Goal: Task Accomplishment & Management: Use online tool/utility

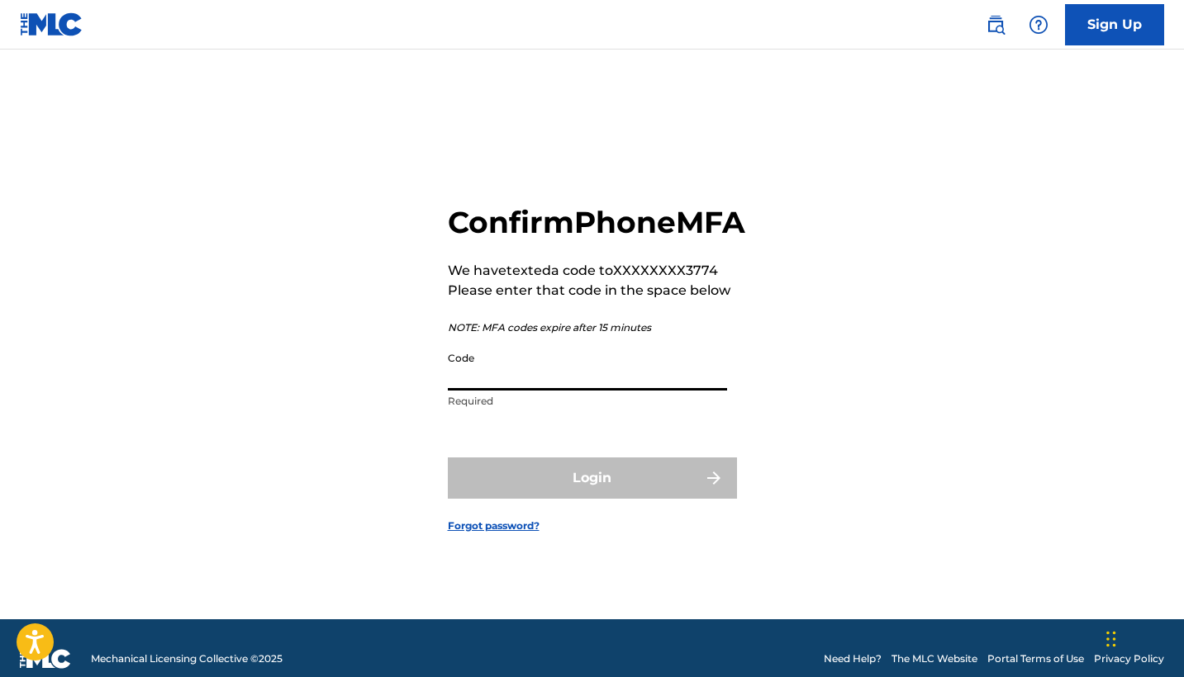
click at [589, 387] on input "Code" at bounding box center [587, 367] width 279 height 47
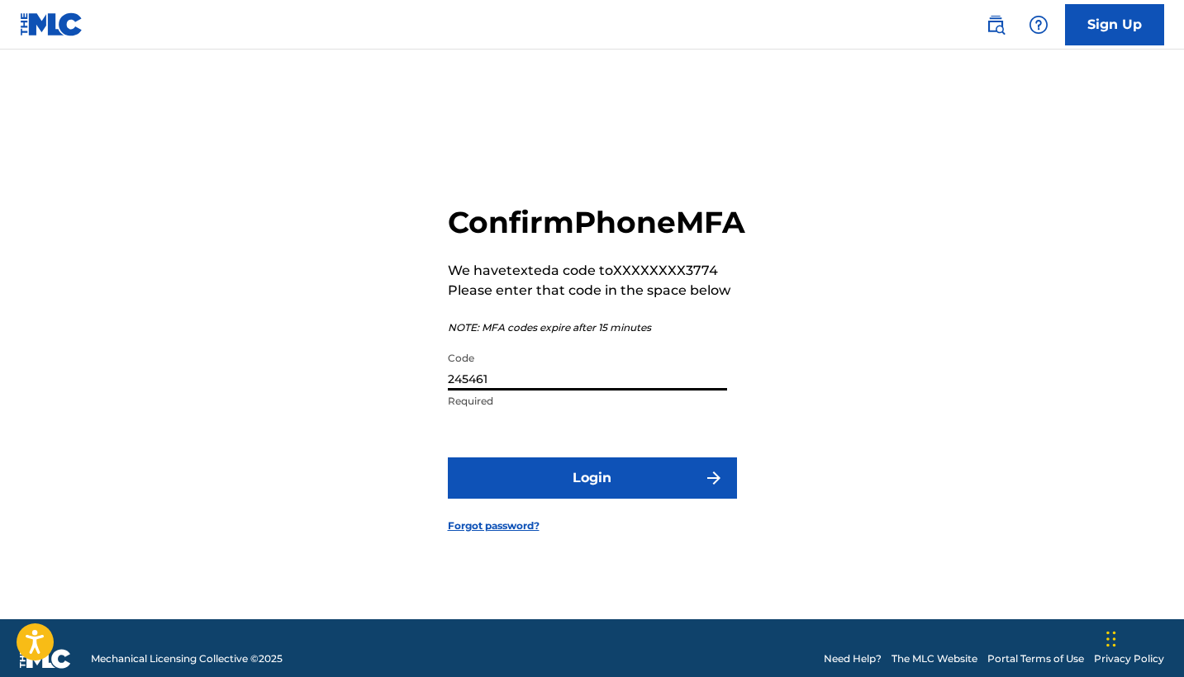
type input "245461"
click at [592, 497] on button "Login" at bounding box center [592, 478] width 289 height 41
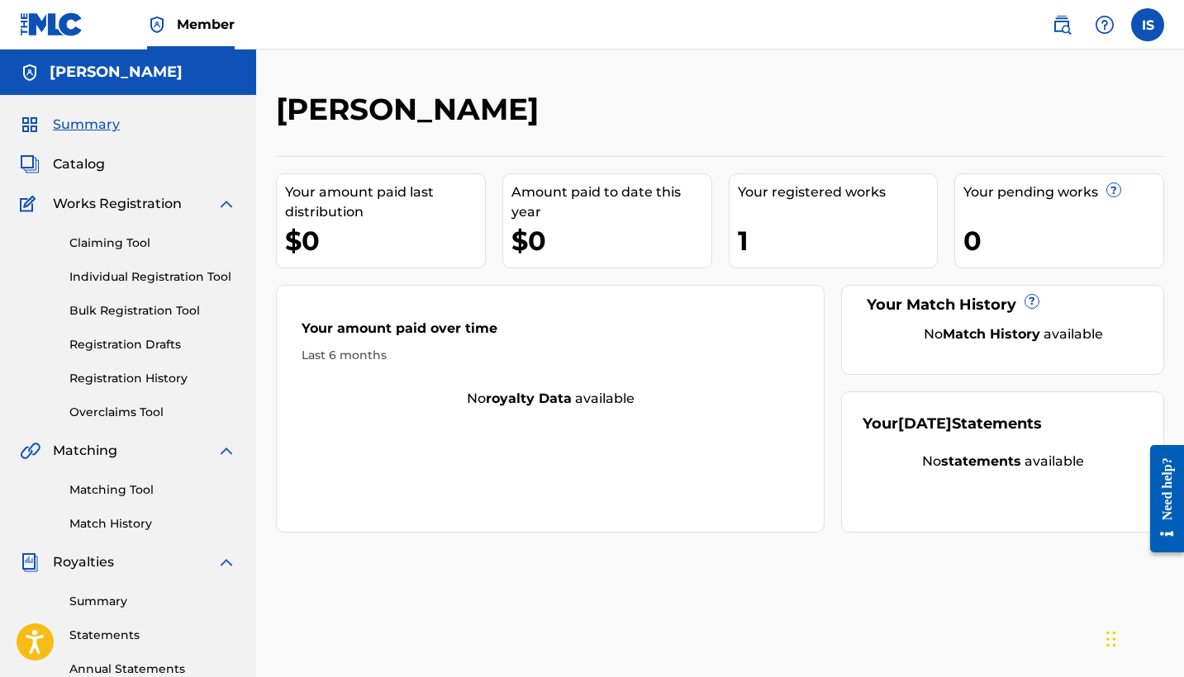
click at [219, 207] on img at bounding box center [226, 204] width 20 height 20
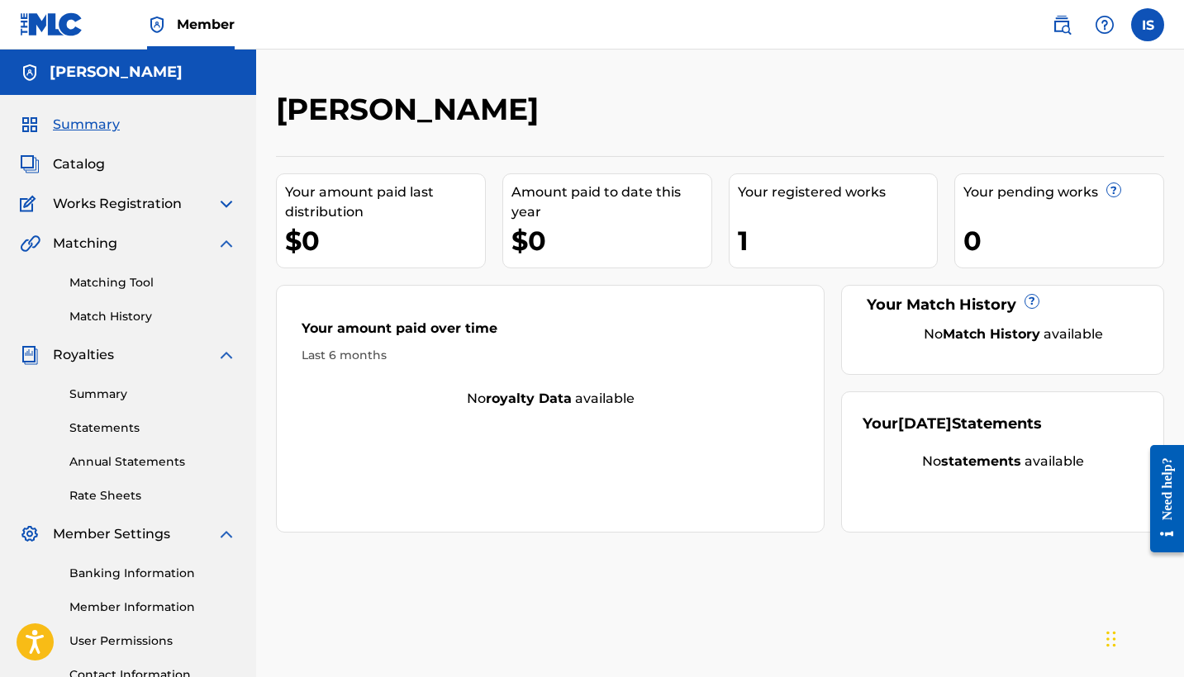
click at [220, 207] on img at bounding box center [226, 204] width 20 height 20
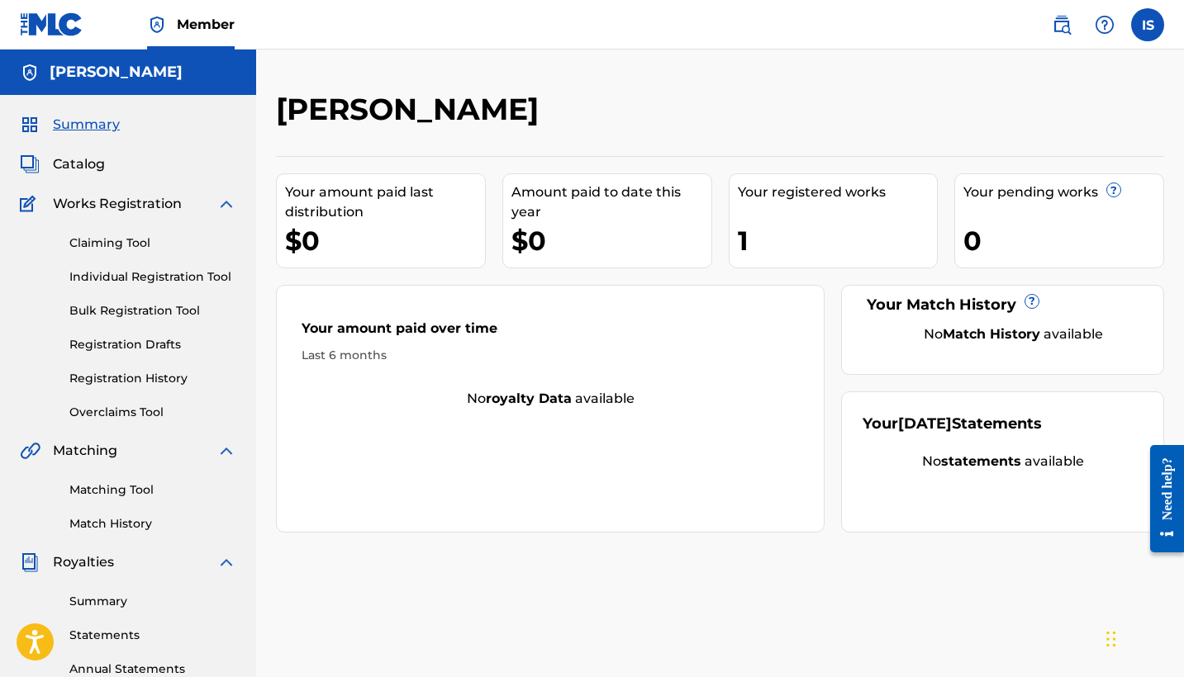
click at [105, 165] on div "Catalog" at bounding box center [128, 165] width 216 height 20
click at [80, 162] on span "Catalog" at bounding box center [79, 165] width 52 height 20
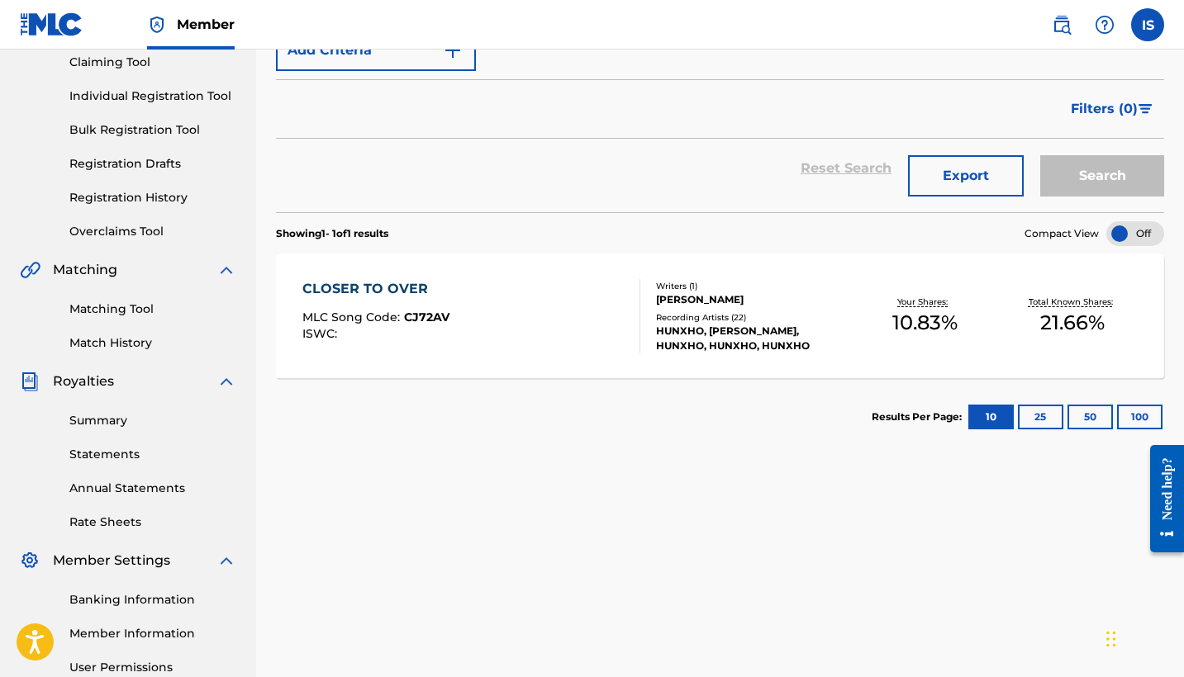
scroll to position [188, 0]
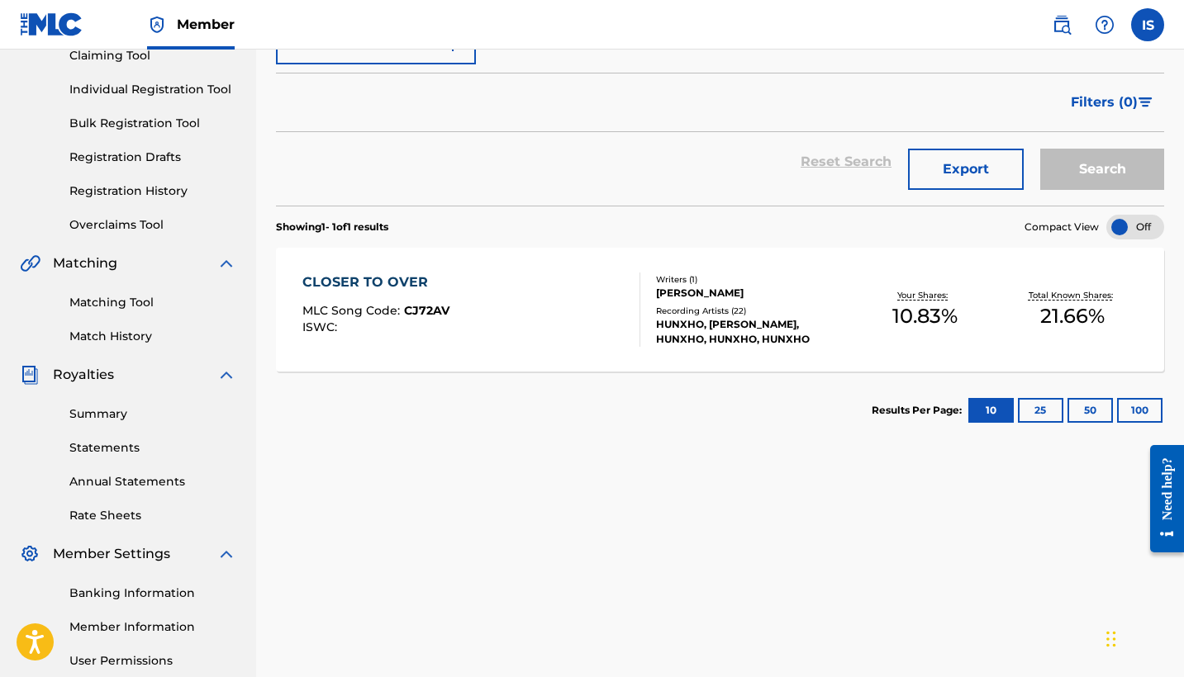
click at [362, 284] on div "CLOSER TO OVER" at bounding box center [375, 283] width 147 height 20
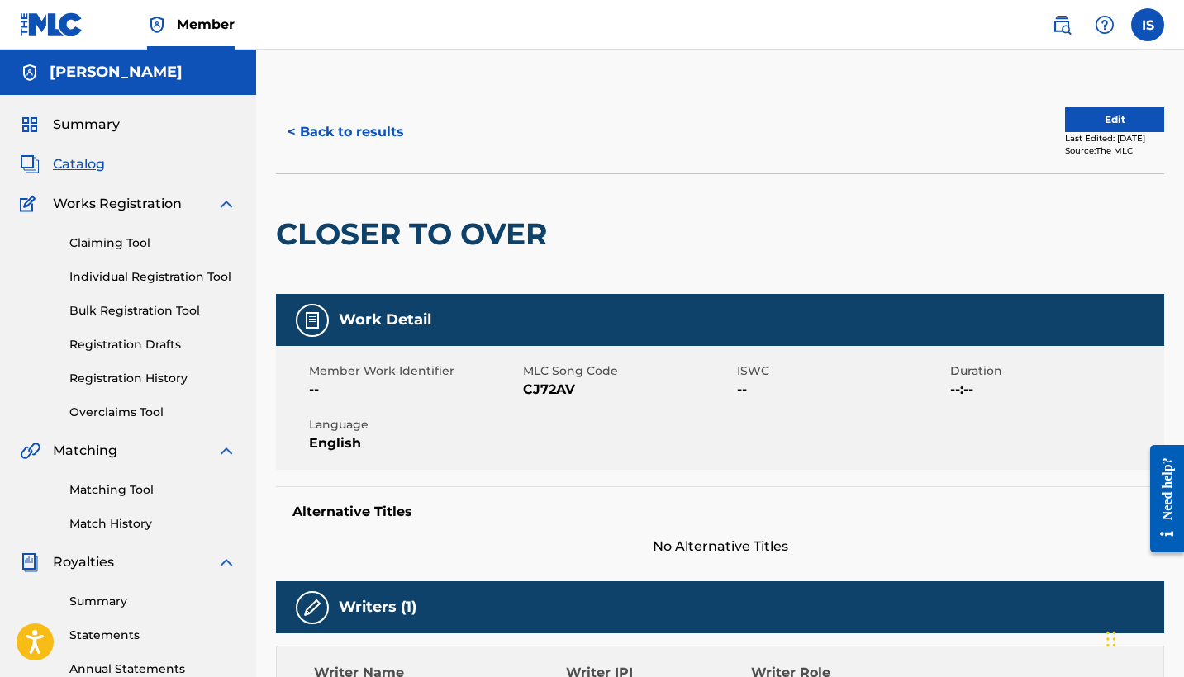
click at [140, 237] on link "Claiming Tool" at bounding box center [152, 243] width 167 height 17
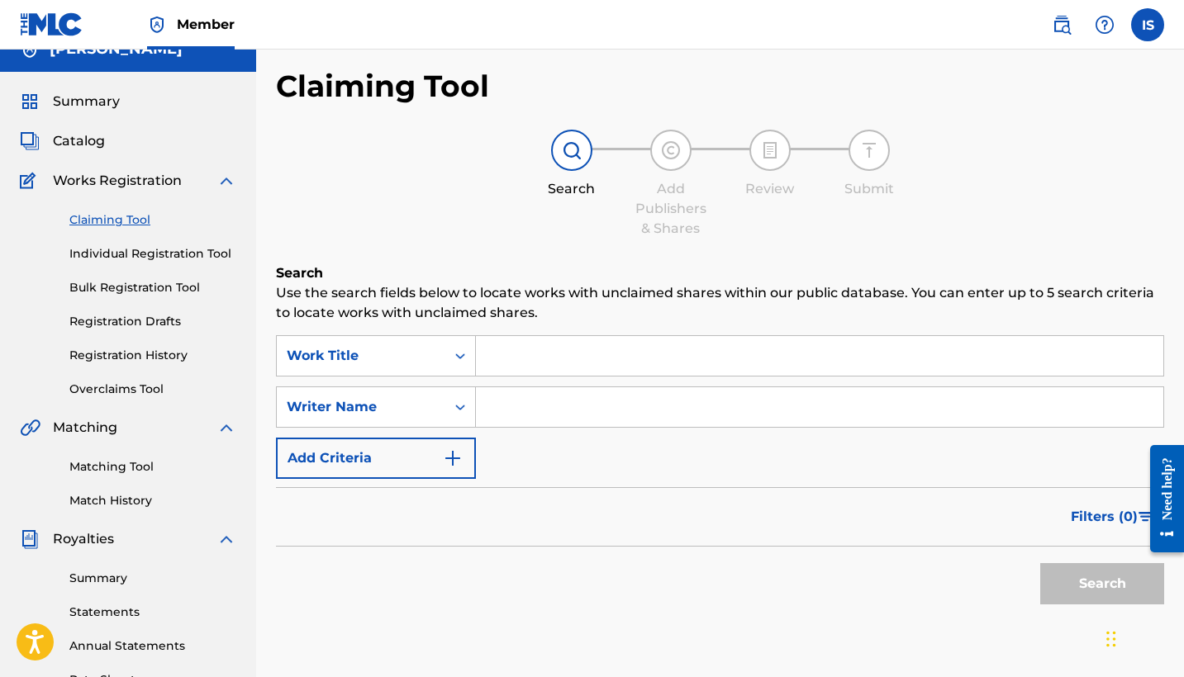
scroll to position [24, 0]
click at [521, 365] on input "Search Form" at bounding box center [819, 355] width 687 height 40
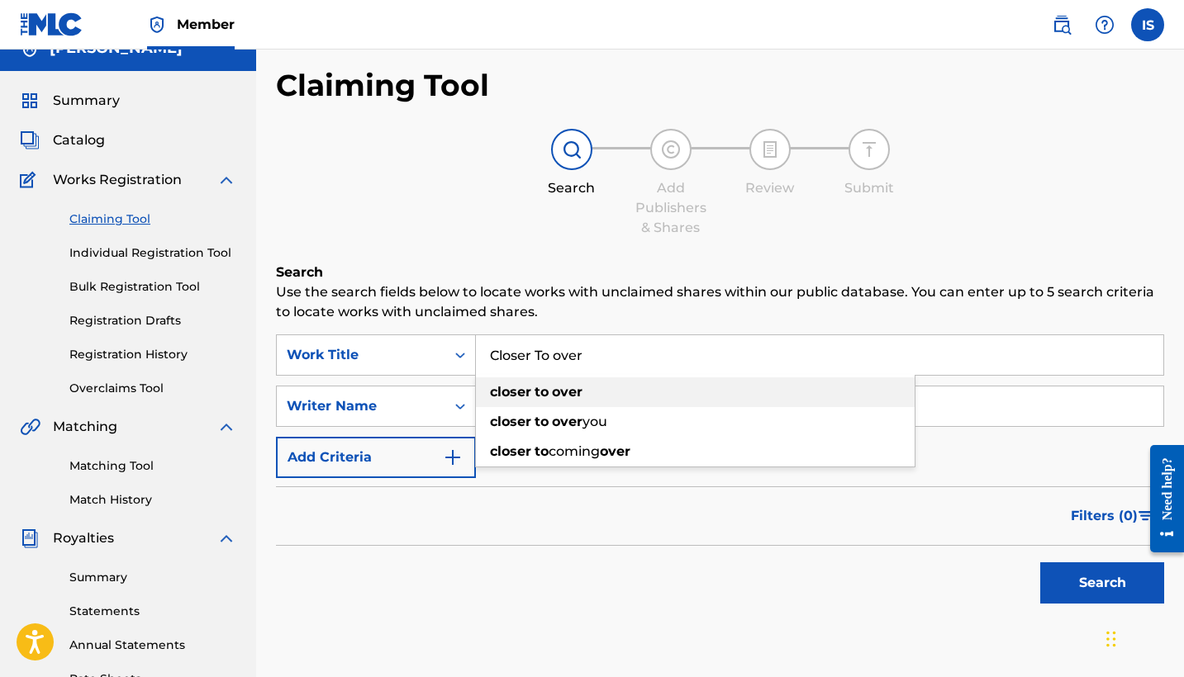
click at [538, 383] on div "closer to over" at bounding box center [695, 393] width 439 height 30
type input "closer to over"
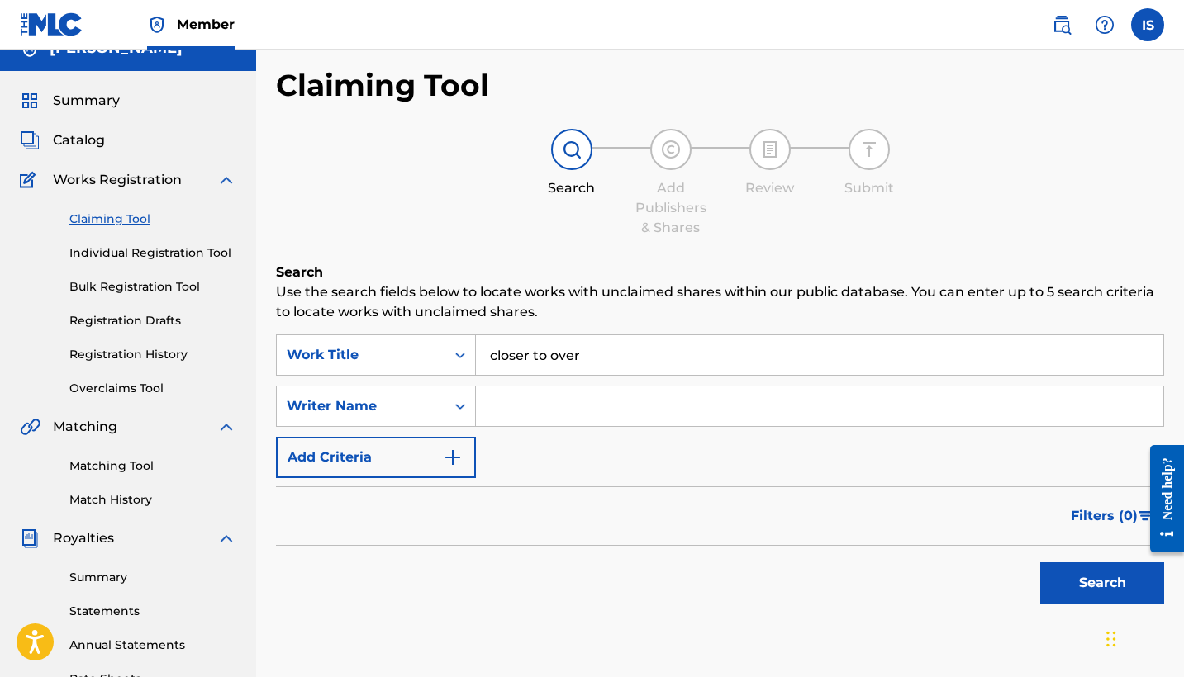
click at [540, 409] on input "Search Form" at bounding box center [819, 407] width 687 height 40
type input "H"
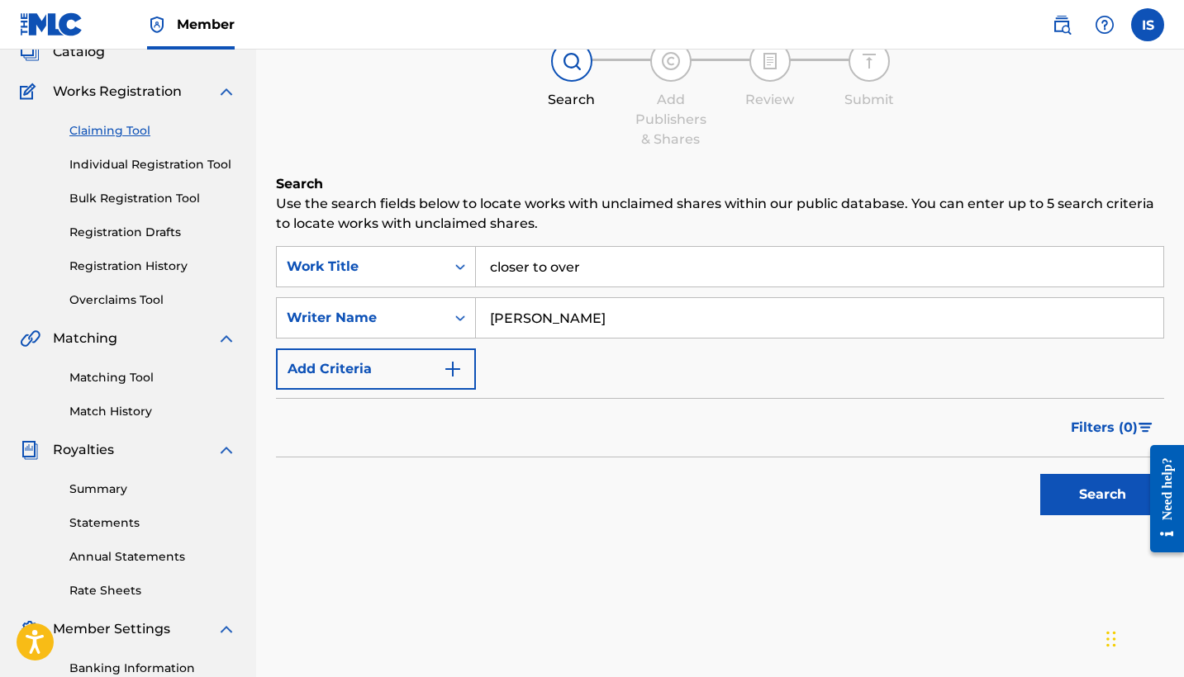
scroll to position [120, 0]
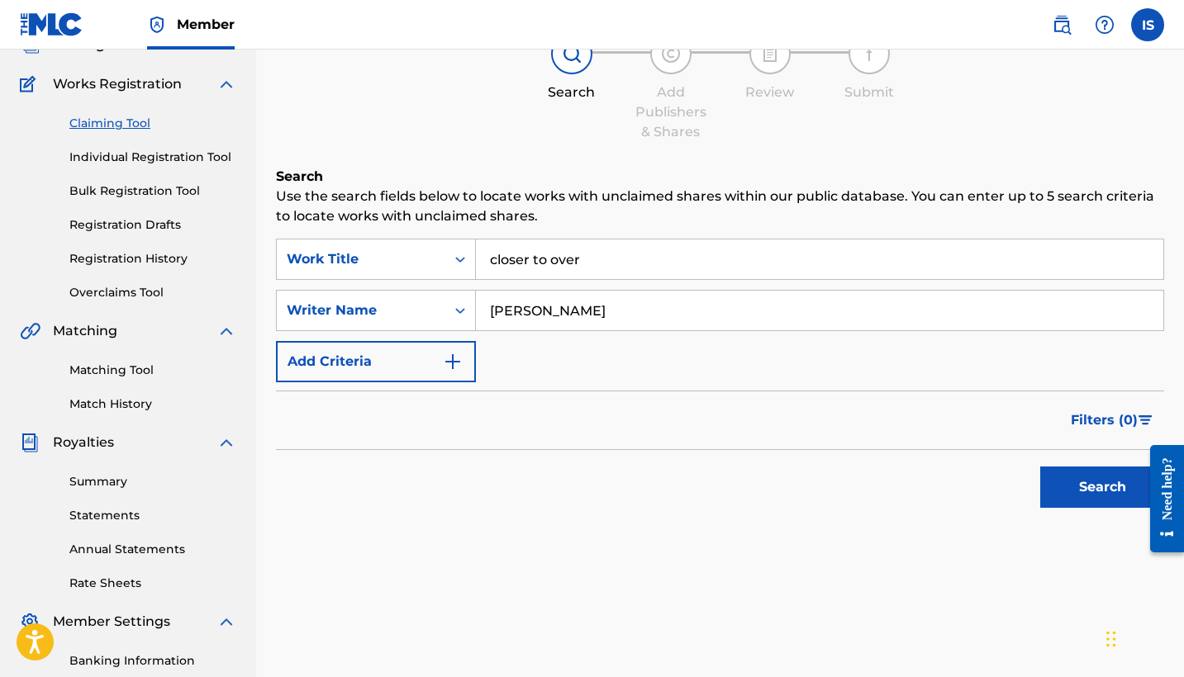
type input "[PERSON_NAME]"
click at [1046, 487] on button "Search" at bounding box center [1102, 487] width 124 height 41
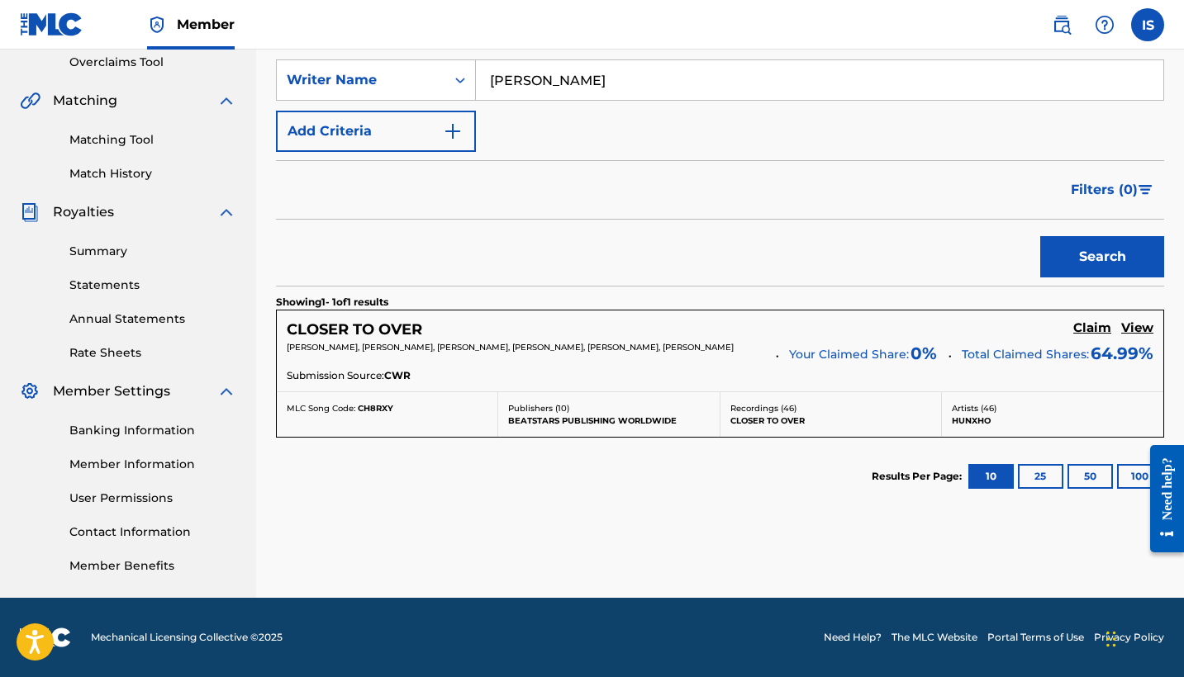
scroll to position [350, 0]
click at [378, 330] on h5 "CLOSER TO OVER" at bounding box center [354, 330] width 135 height 19
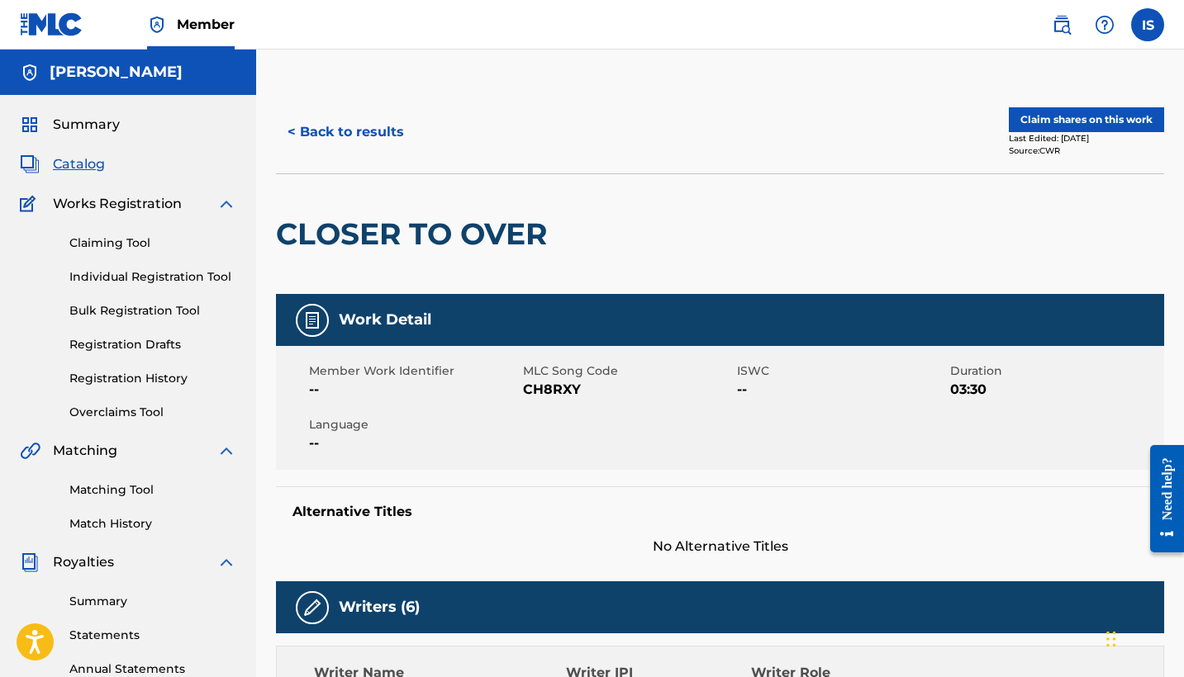
click at [349, 140] on button "< Back to results" at bounding box center [346, 132] width 140 height 41
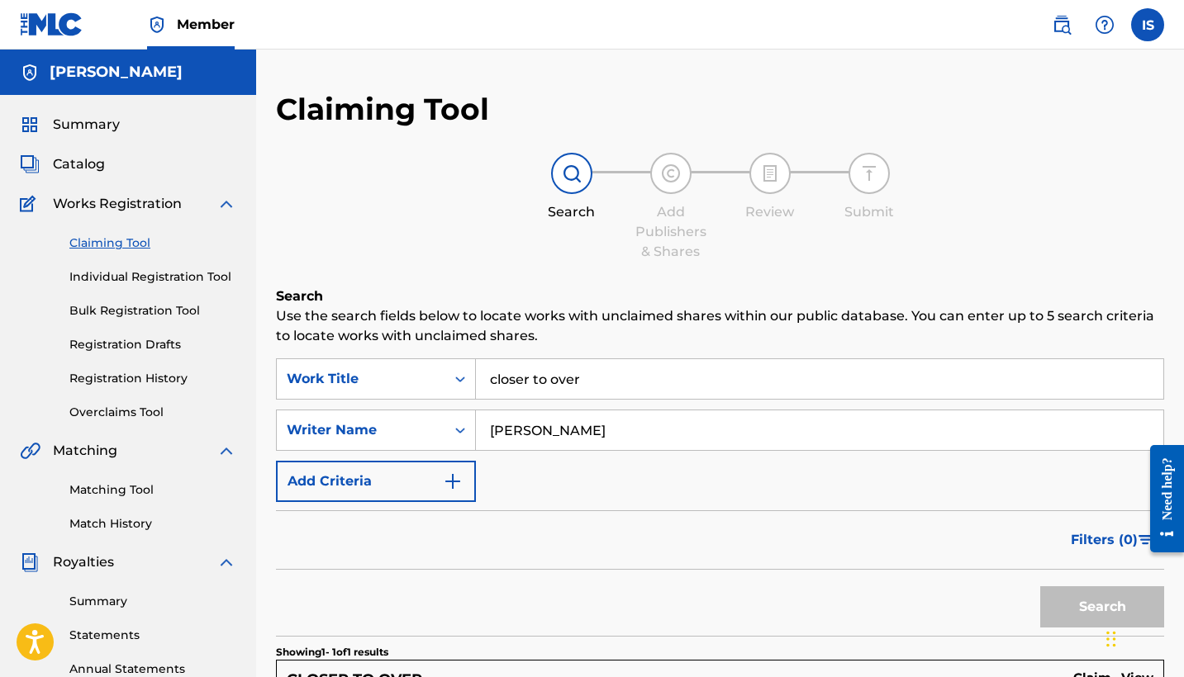
scroll to position [347, 0]
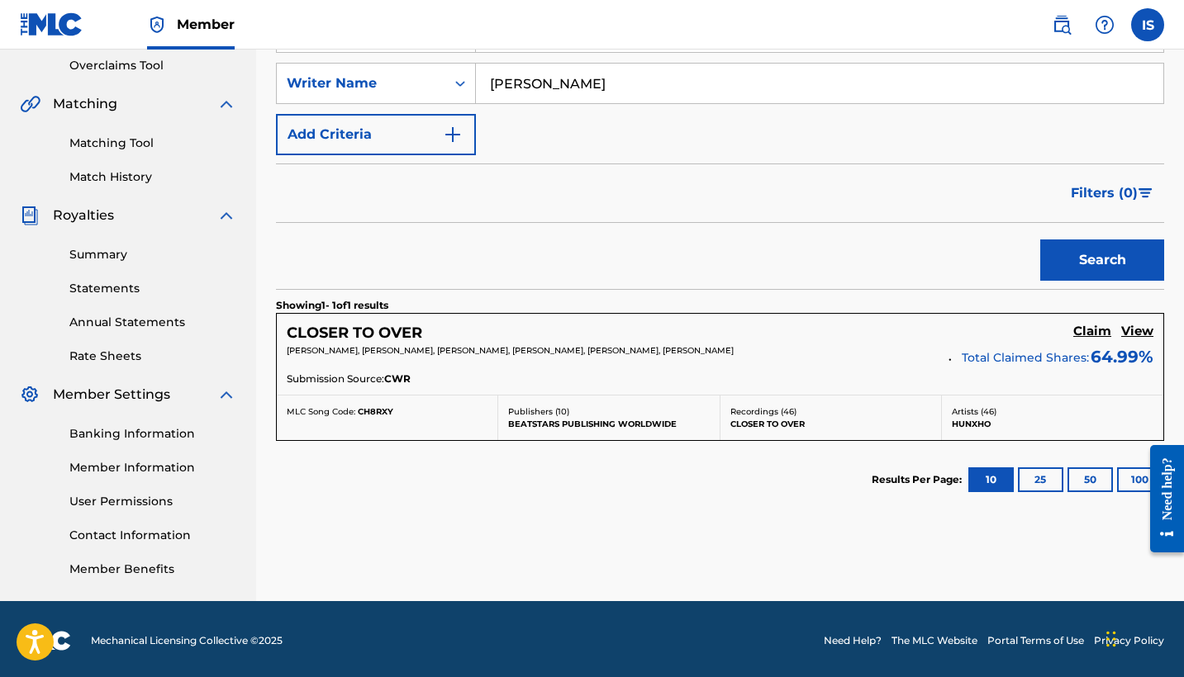
click at [406, 335] on h5 "CLOSER TO OVER" at bounding box center [354, 333] width 135 height 19
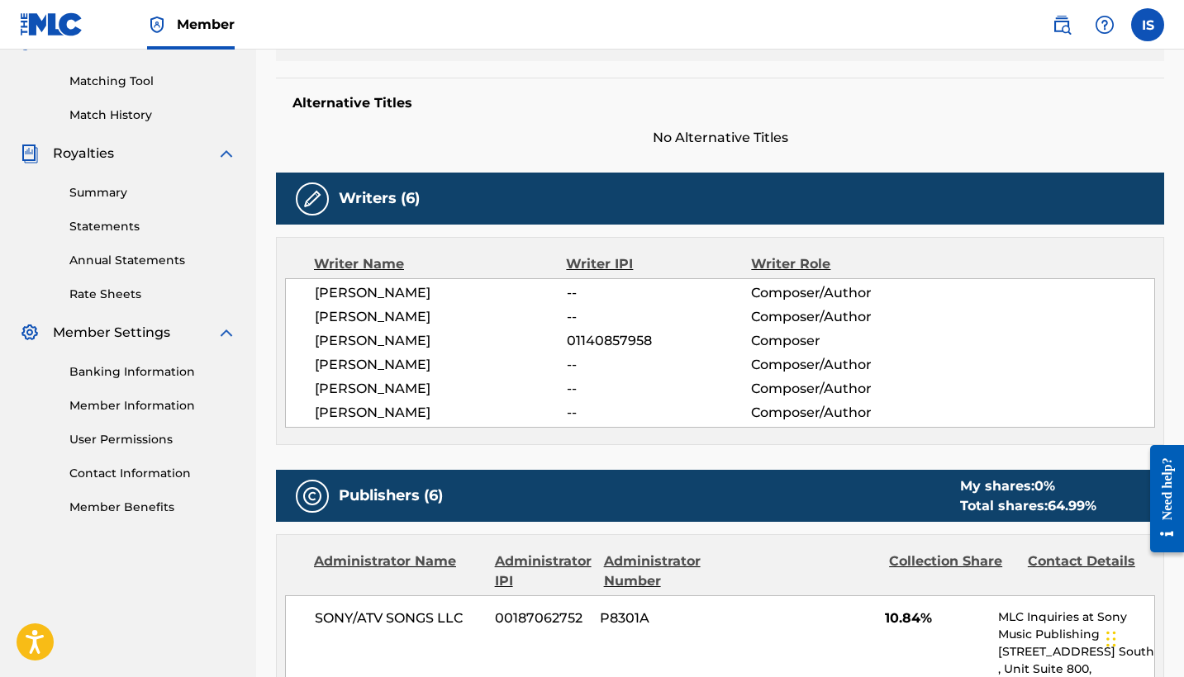
scroll to position [406, 0]
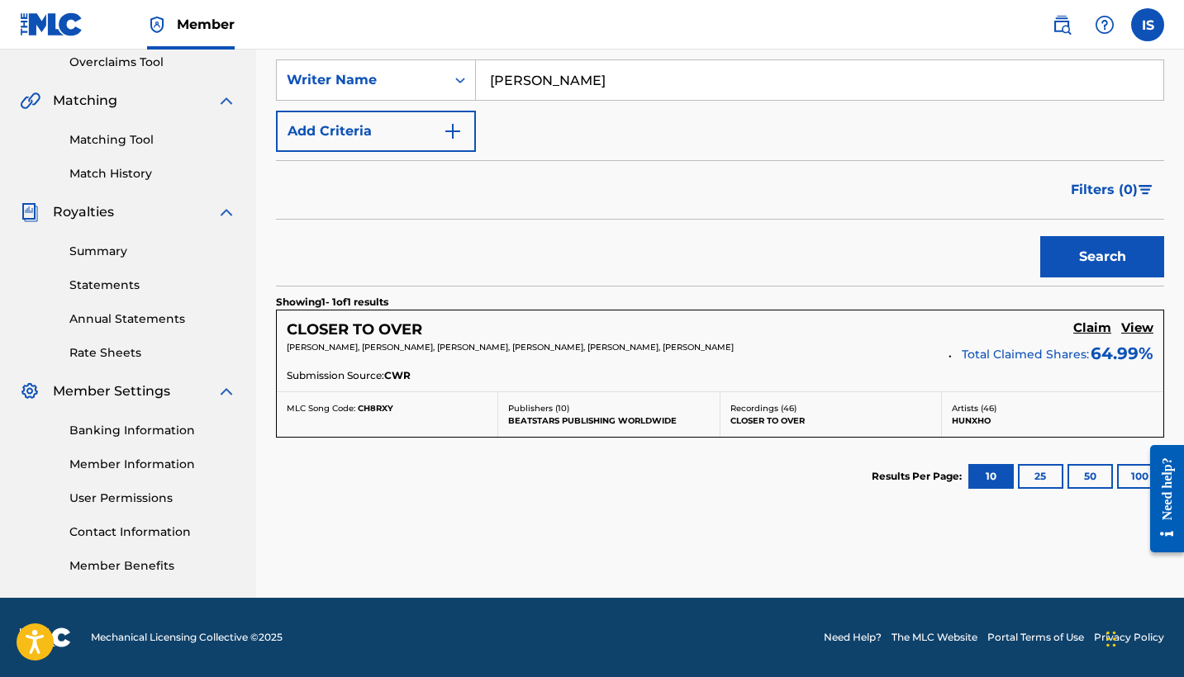
scroll to position [347, 0]
